Goal: Navigation & Orientation: Find specific page/section

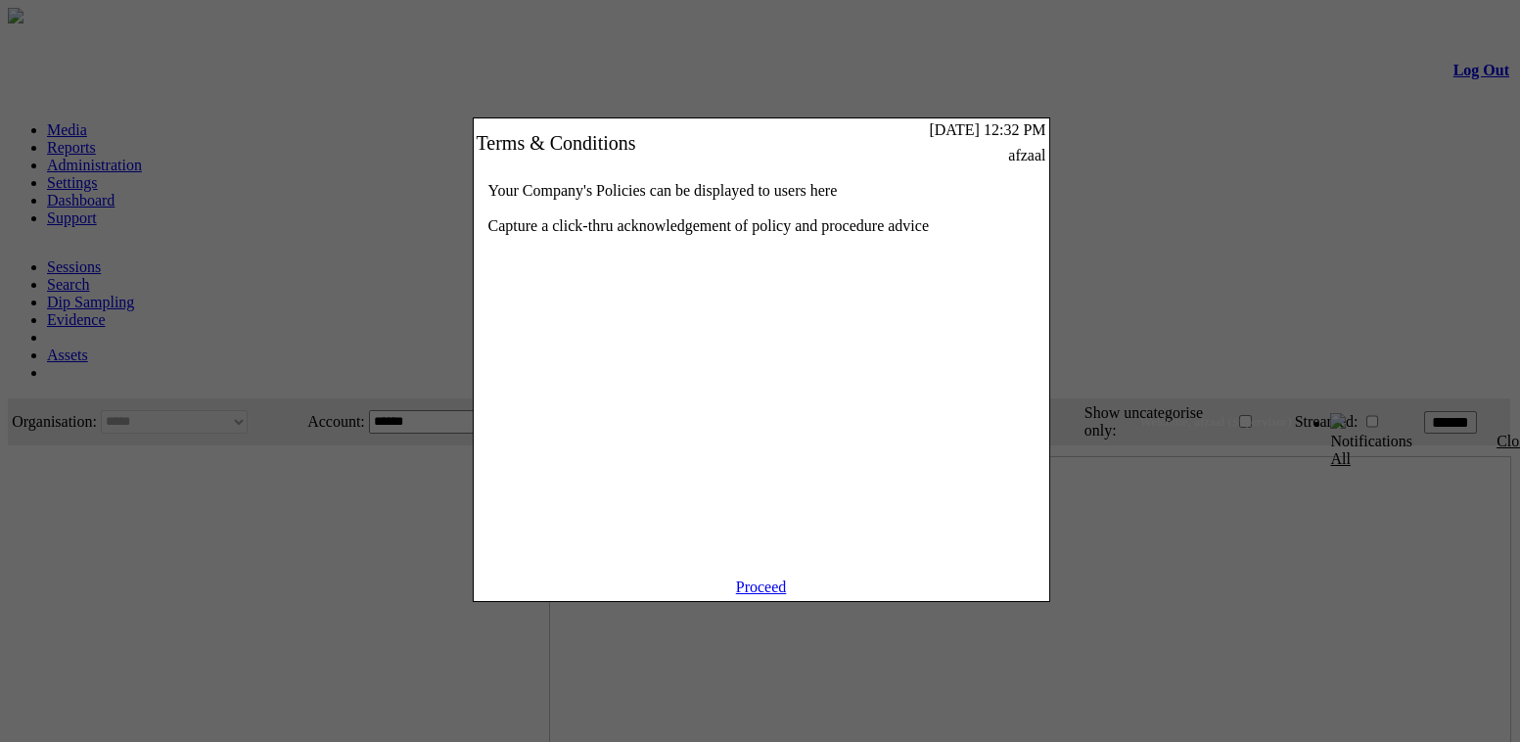
click at [770, 601] on div "Proceed" at bounding box center [762, 590] width 576 height 23
click at [774, 595] on link "Proceed" at bounding box center [761, 587] width 51 height 17
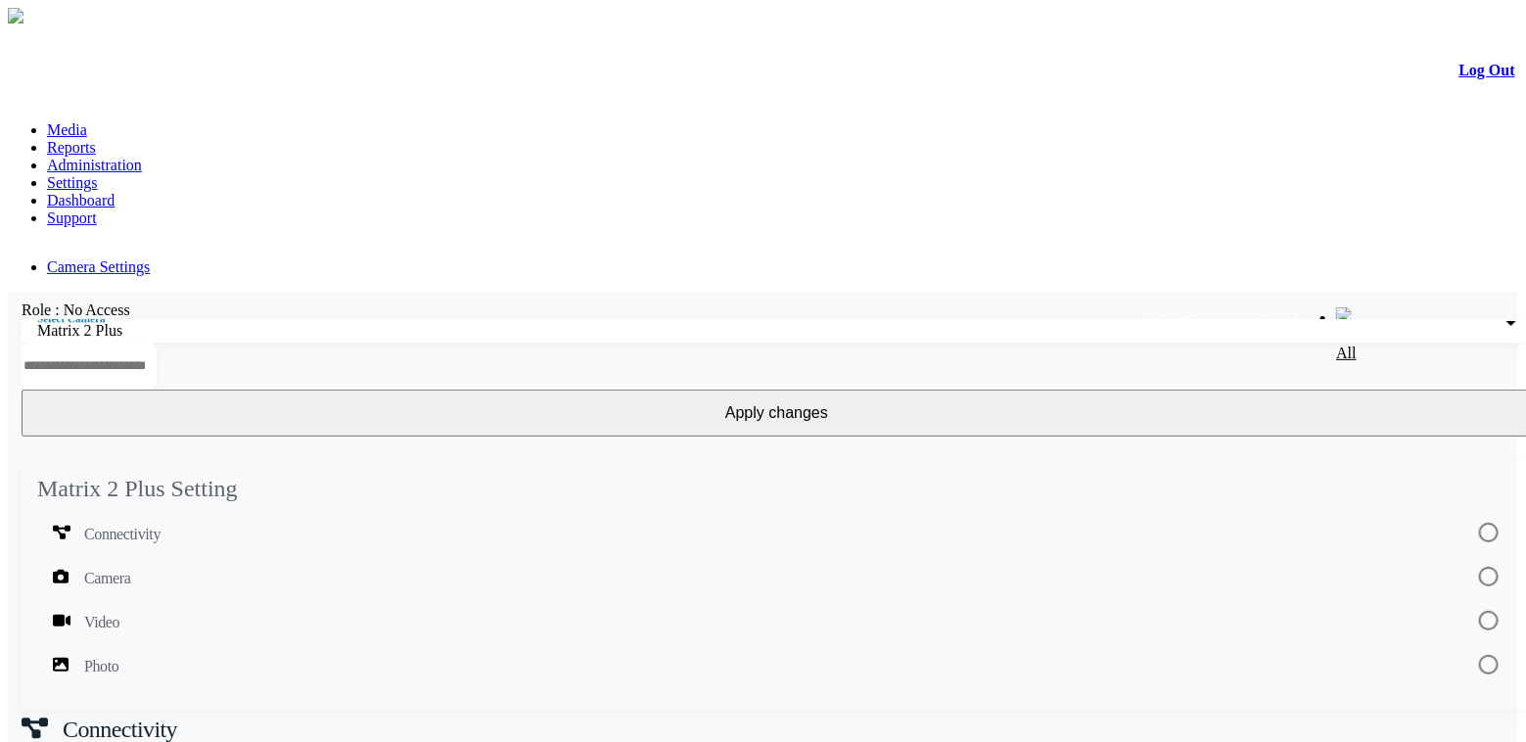
click at [1474, 71] on link "Log Out" at bounding box center [1487, 70] width 56 height 17
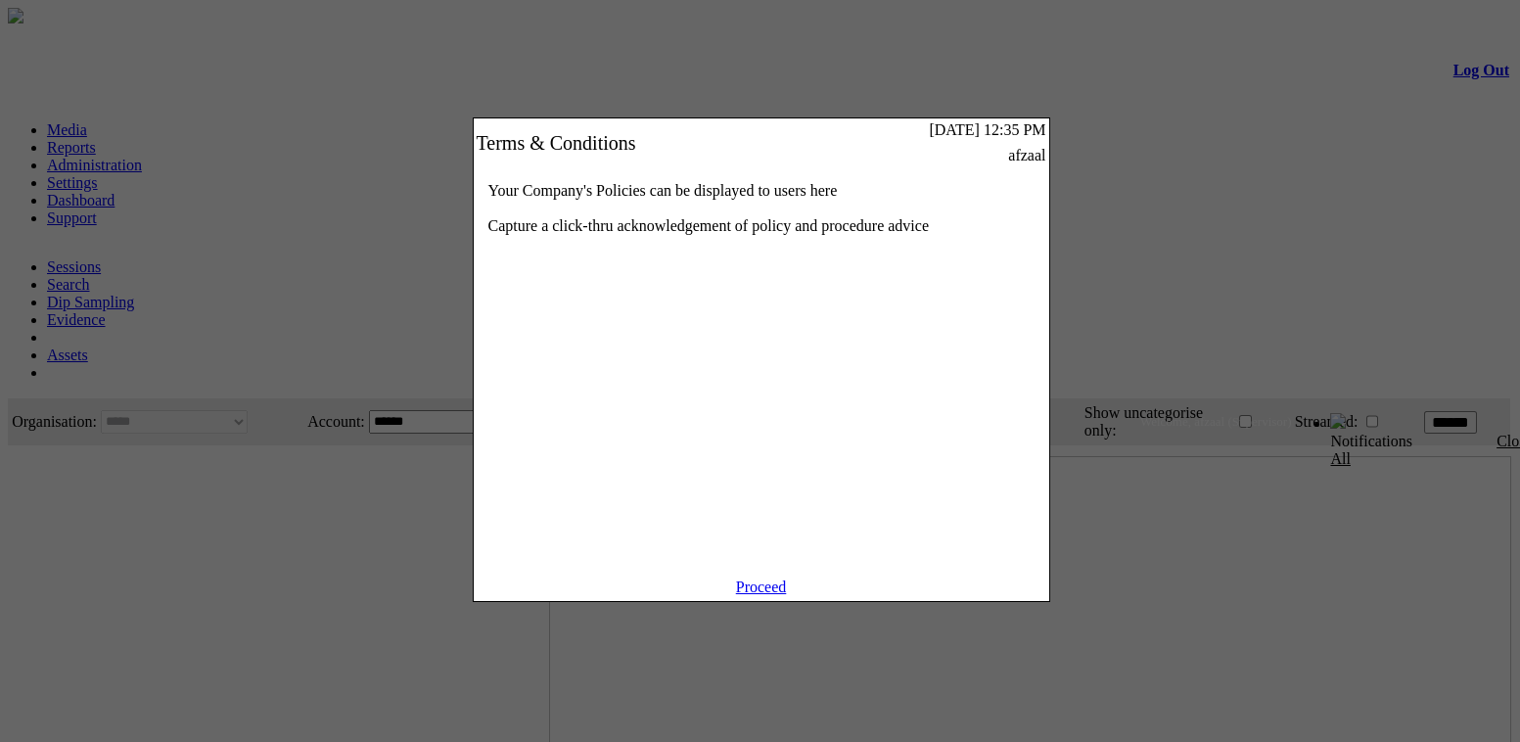
click at [747, 595] on link "Proceed" at bounding box center [761, 587] width 51 height 17
